Goal: Check status

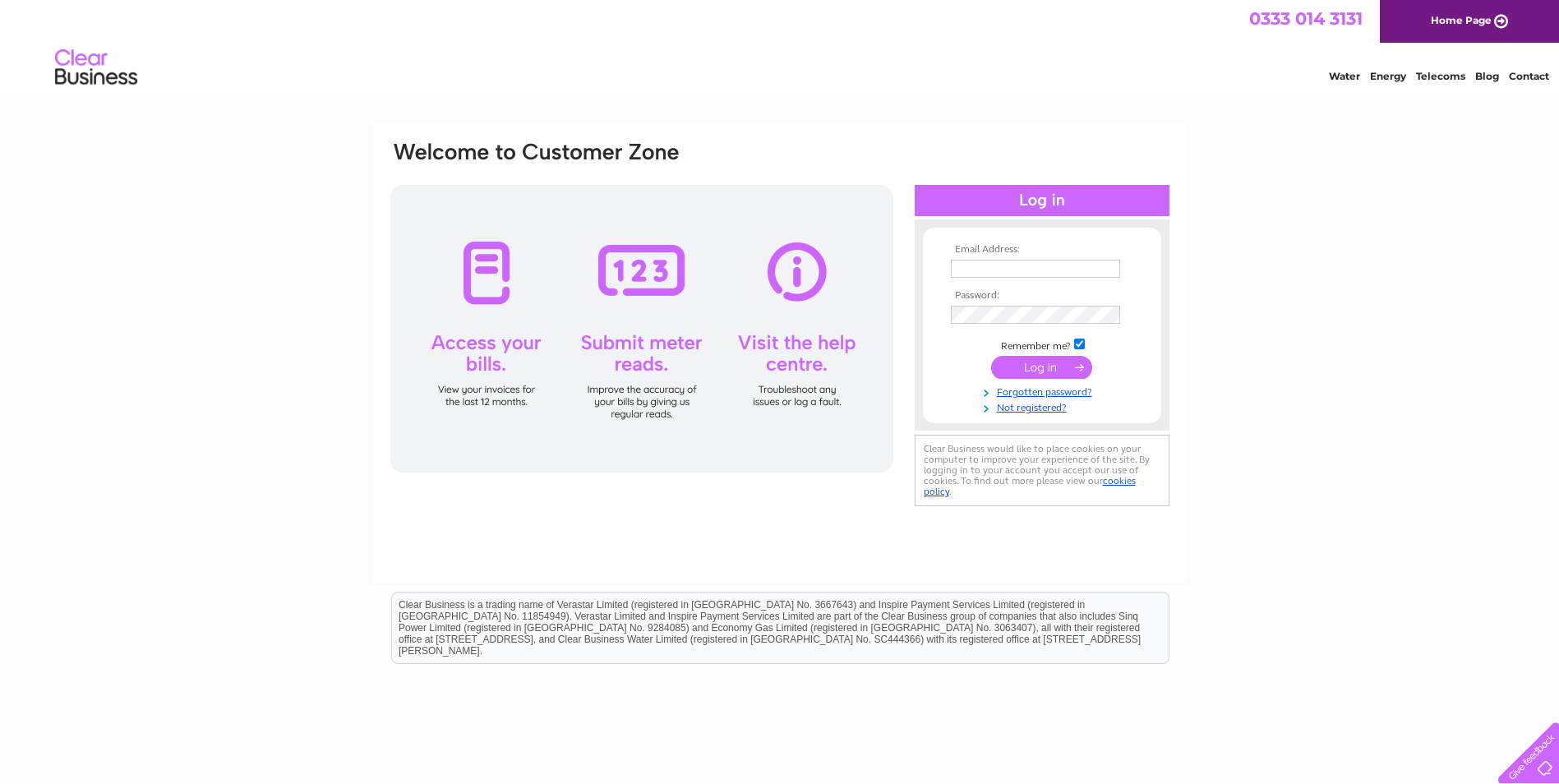
type input "[EMAIL_ADDRESS][DOMAIN_NAME]"
click at [1032, 366] on input "submit" at bounding box center [1042, 367] width 101 height 23
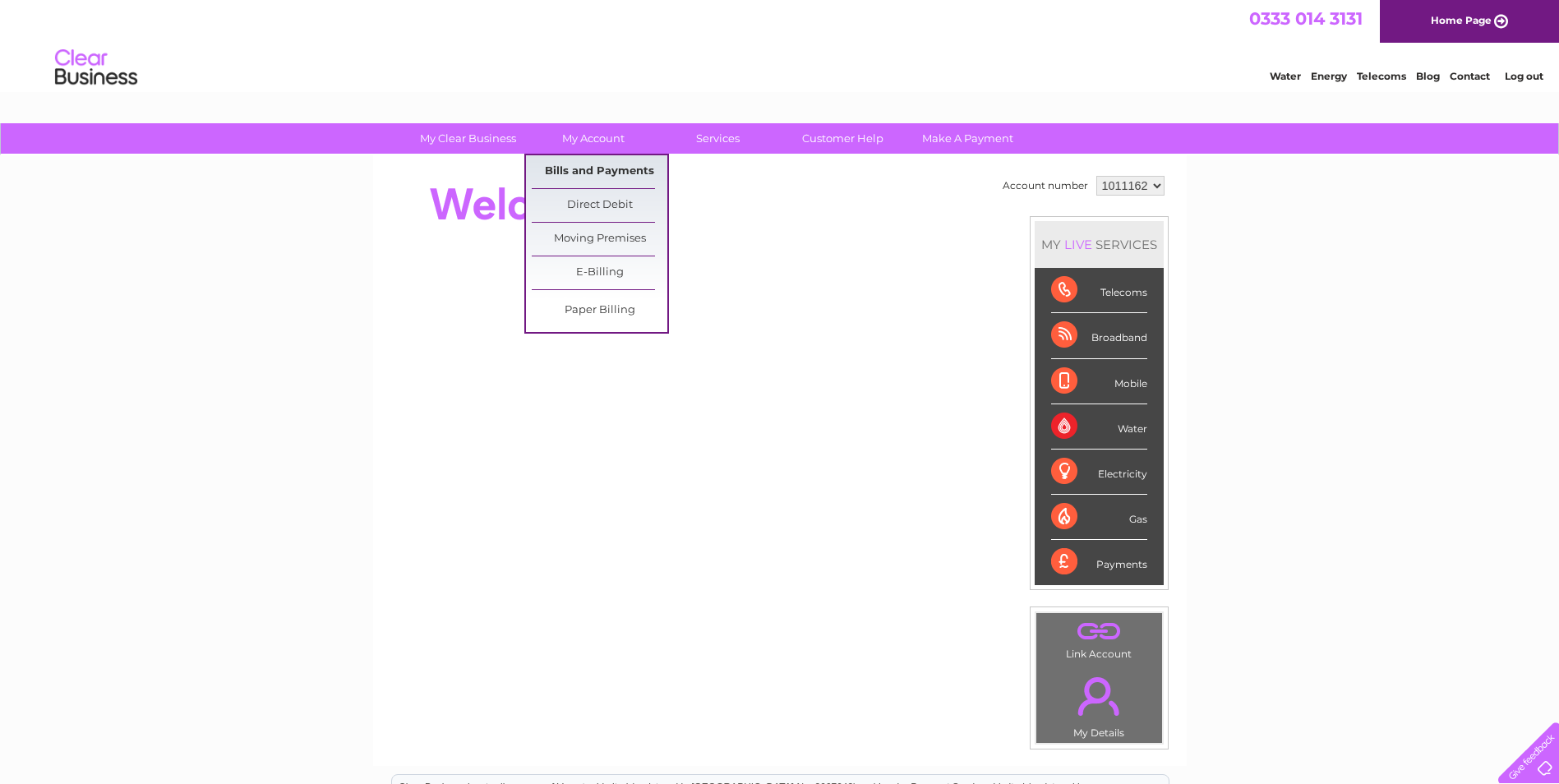
click at [580, 168] on link "Bills and Payments" at bounding box center [599, 172] width 135 height 33
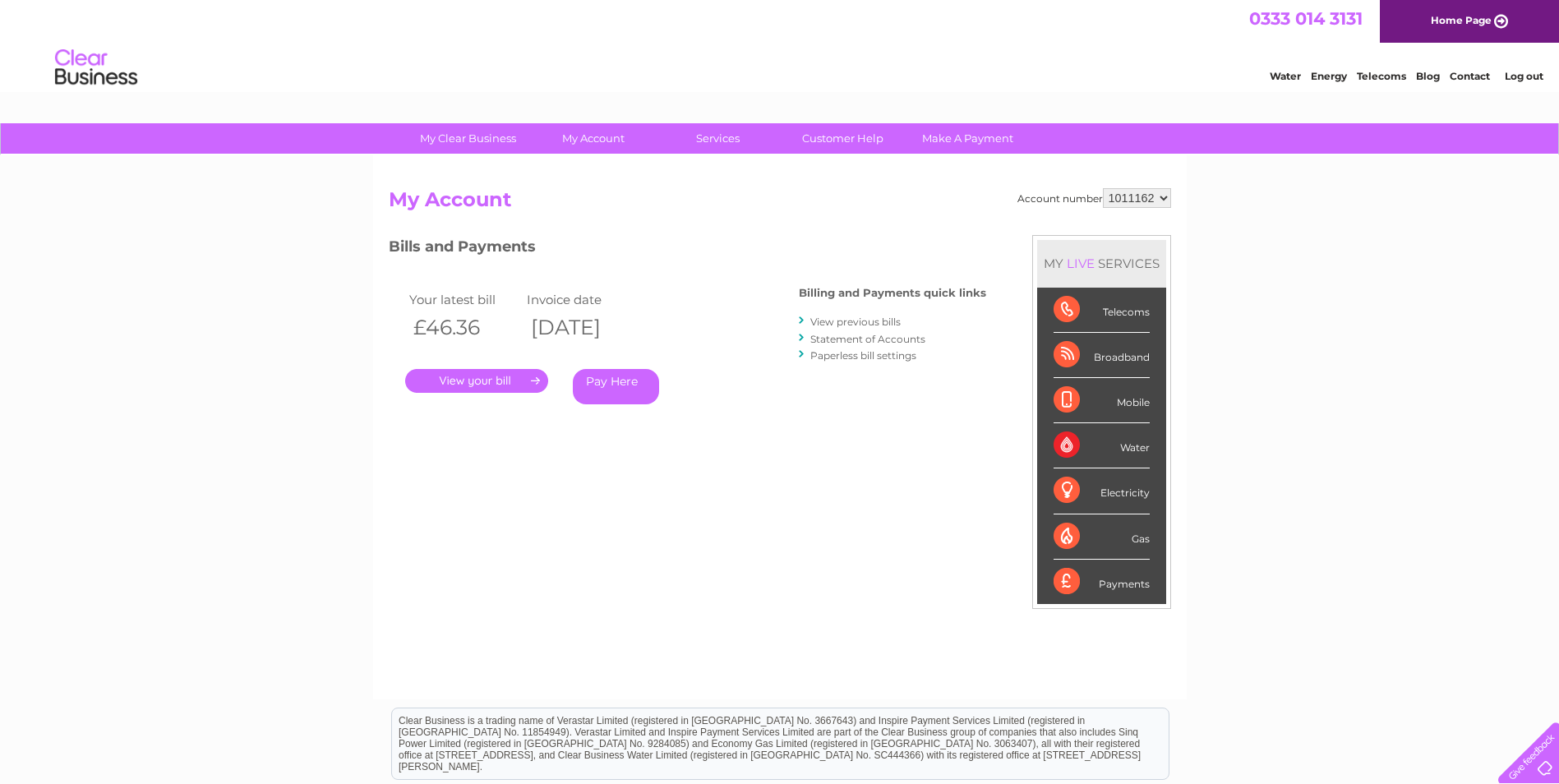
click at [467, 380] on link "." at bounding box center [477, 380] width 143 height 24
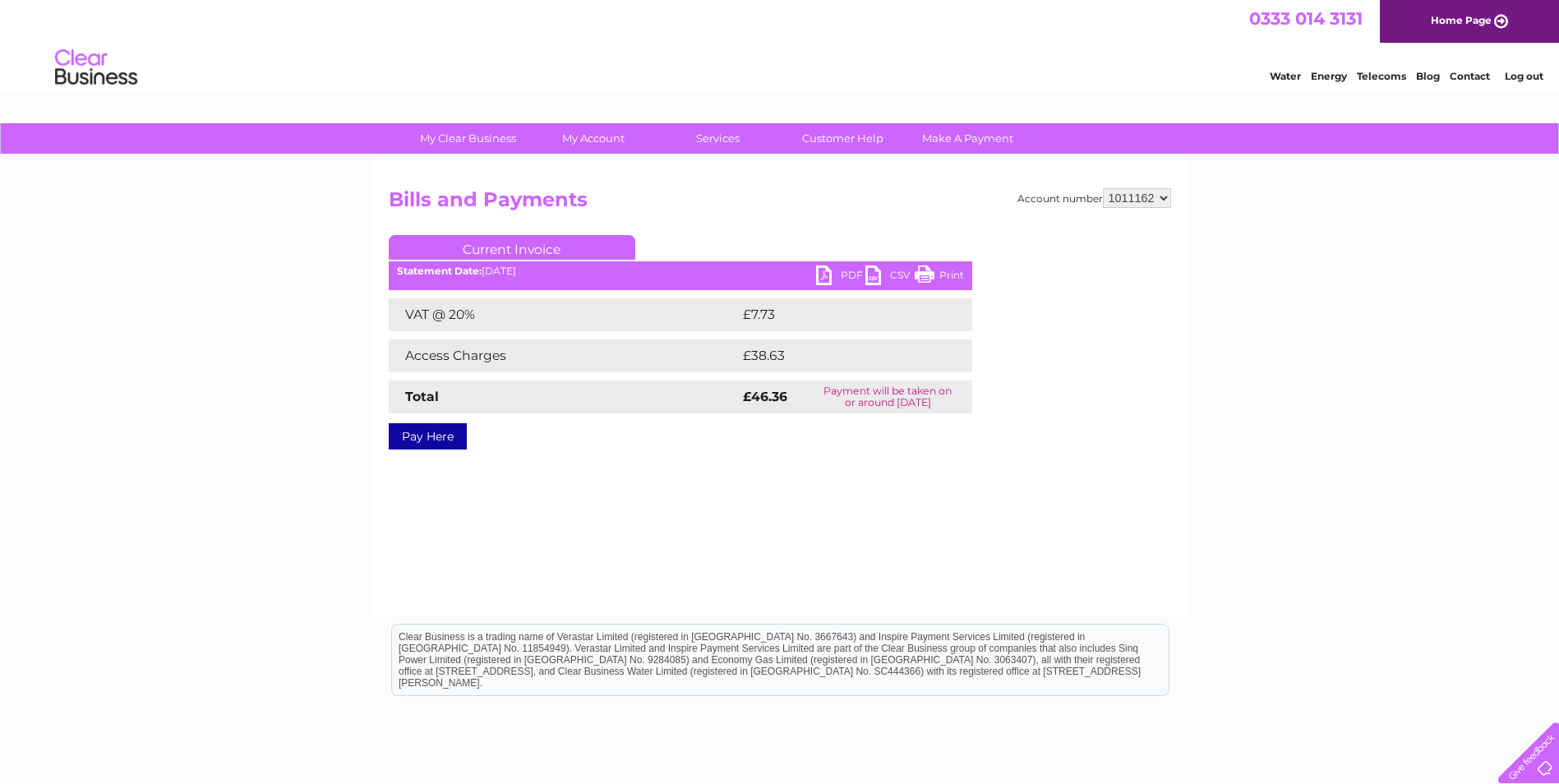
click at [846, 272] on link "PDF" at bounding box center [840, 277] width 49 height 24
